Goal: Ask a question: Seek information or help from site administrators or community

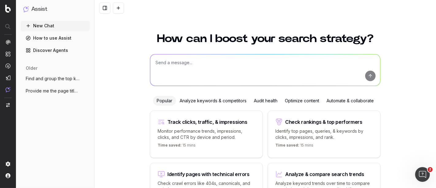
click at [245, 67] on textarea at bounding box center [265, 69] width 230 height 31
paste textarea "what are my top issues concerning crawlability and indexation"
type textarea "what are my top issues concerning crawlability and indexation"
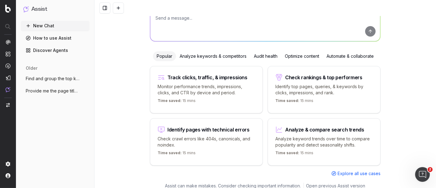
click at [226, 141] on p "Check crawl errors like 404s, canonicals, and noindex." at bounding box center [207, 142] width 98 height 12
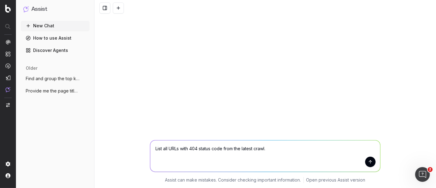
scroll to position [0, 0]
click at [227, 148] on textarea "List all URLs with 404 status code from the latest crawl." at bounding box center [265, 155] width 230 height 31
paste textarea "what are my top issues concerning crawlability and indexation"
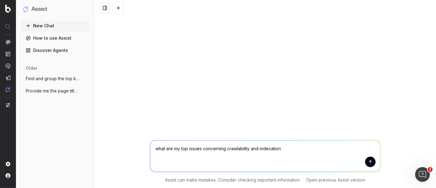
type textarea "what are my top issues concerning crawlability and indexation"
click at [373, 163] on button "submit" at bounding box center [371, 162] width 10 height 10
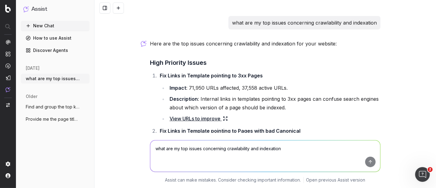
click at [213, 117] on link "View URLs to improve" at bounding box center [199, 118] width 58 height 9
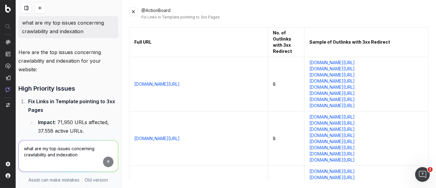
click at [180, 87] on link "[DOMAIN_NAME][URL]" at bounding box center [156, 84] width 45 height 6
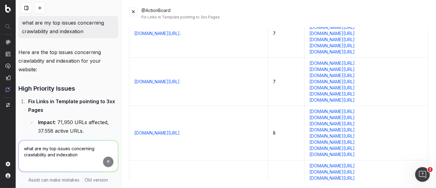
click at [180, 134] on link "[DOMAIN_NAME][URL]" at bounding box center [156, 133] width 45 height 6
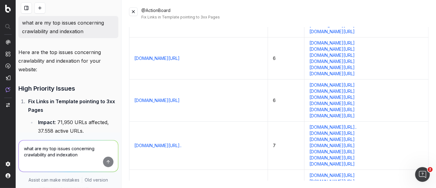
scroll to position [27339, 0]
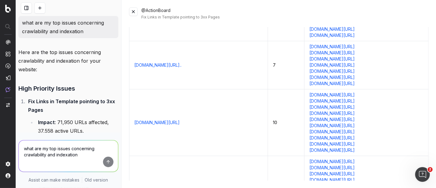
click at [207, 180] on link "[DOMAIN_NAME][URL][MEDICAL_DATA]" at bounding box center [174, 183] width 80 height 6
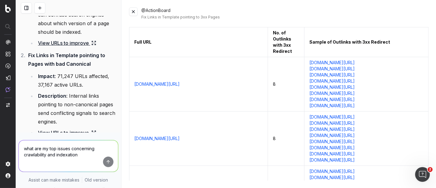
scroll to position [178, 0]
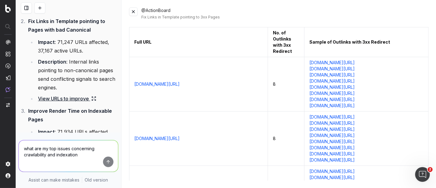
click at [70, 96] on link "View URLs to improve" at bounding box center [67, 98] width 58 height 9
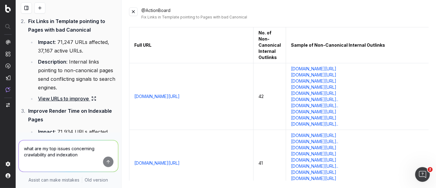
click at [180, 97] on link "[DOMAIN_NAME][URL]" at bounding box center [156, 96] width 45 height 6
